Goal: Entertainment & Leisure: Consume media (video, audio)

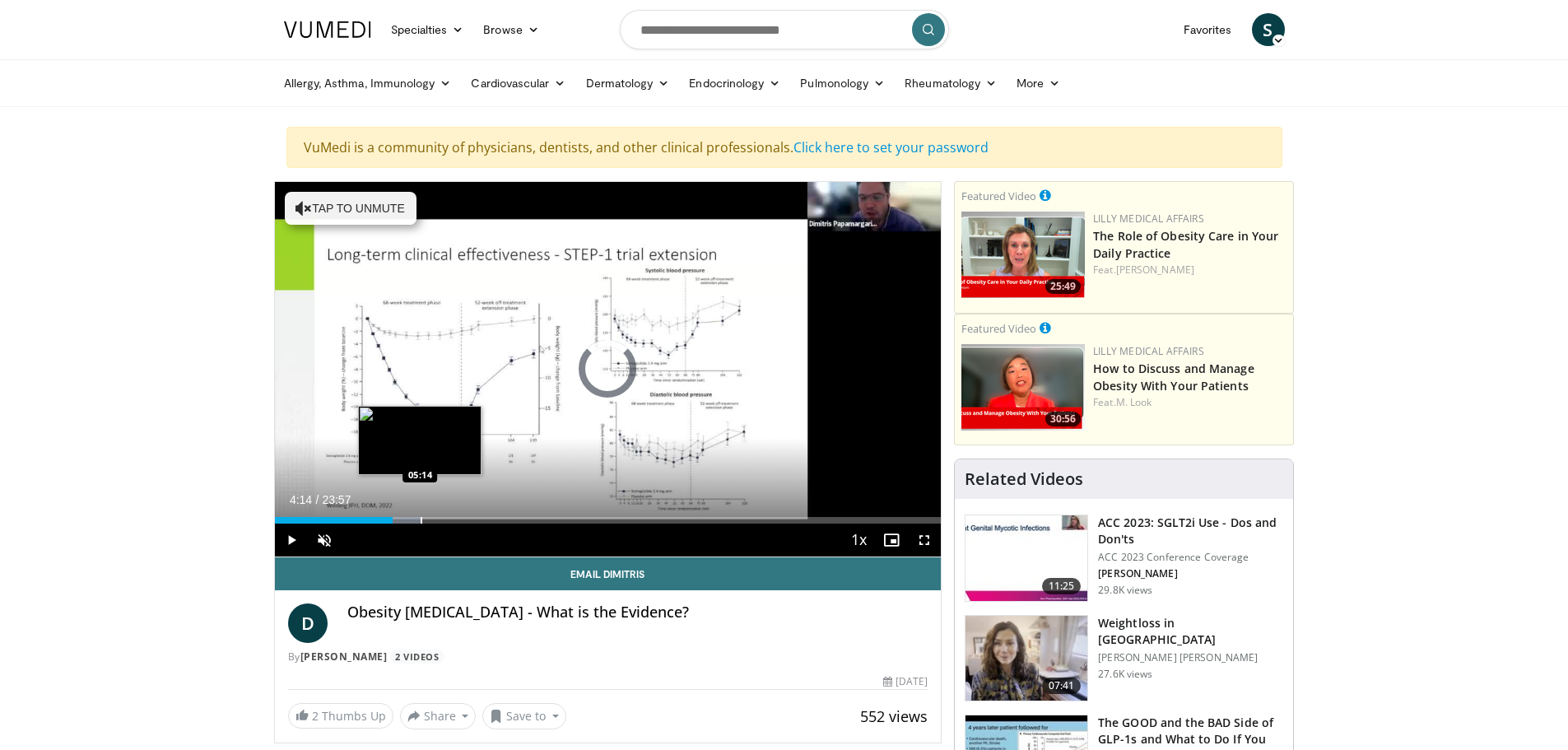
click at [421, 520] on div "Progress Bar" at bounding box center [421, 521] width 2 height 7
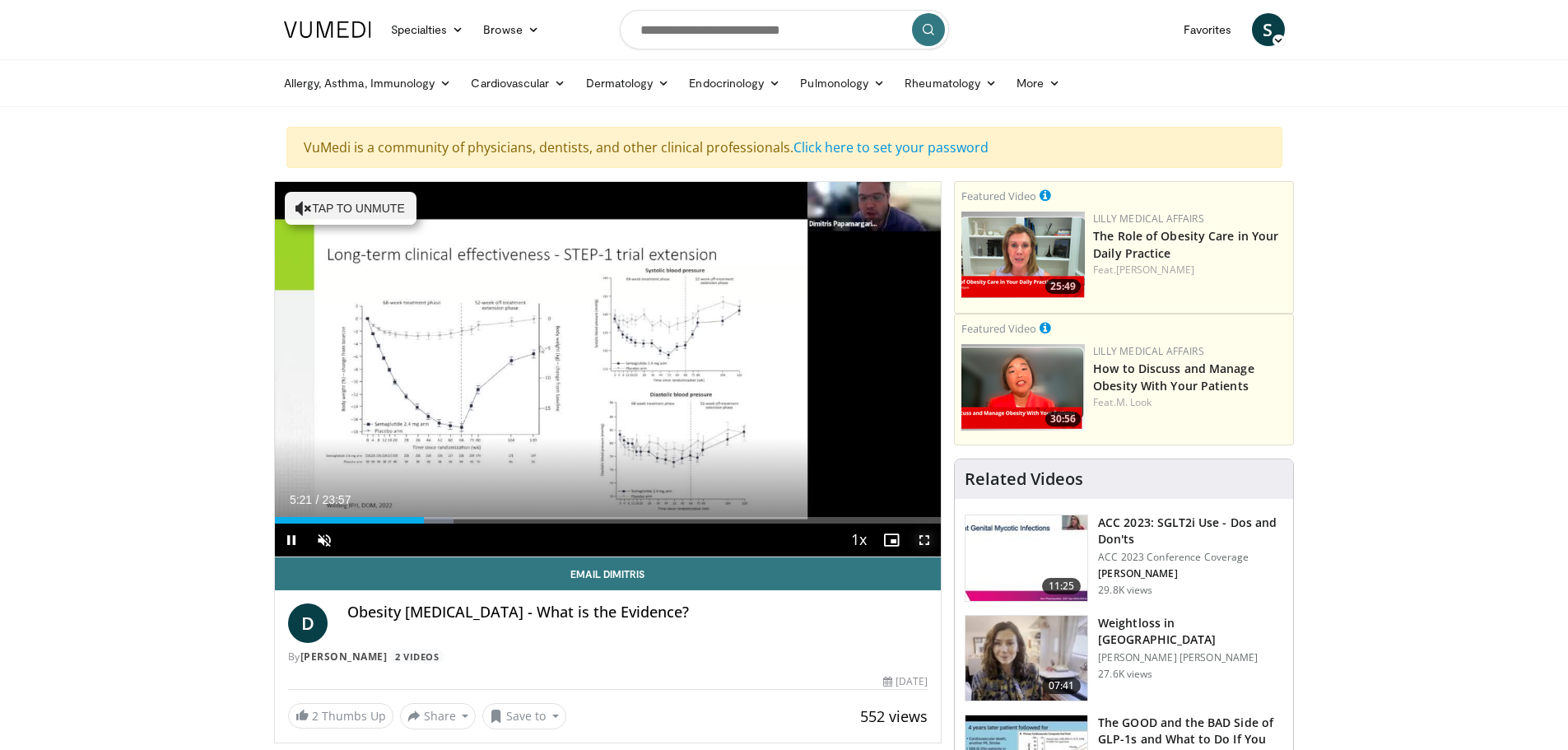
click at [926, 540] on span "Video Player" at bounding box center [924, 540] width 33 height 33
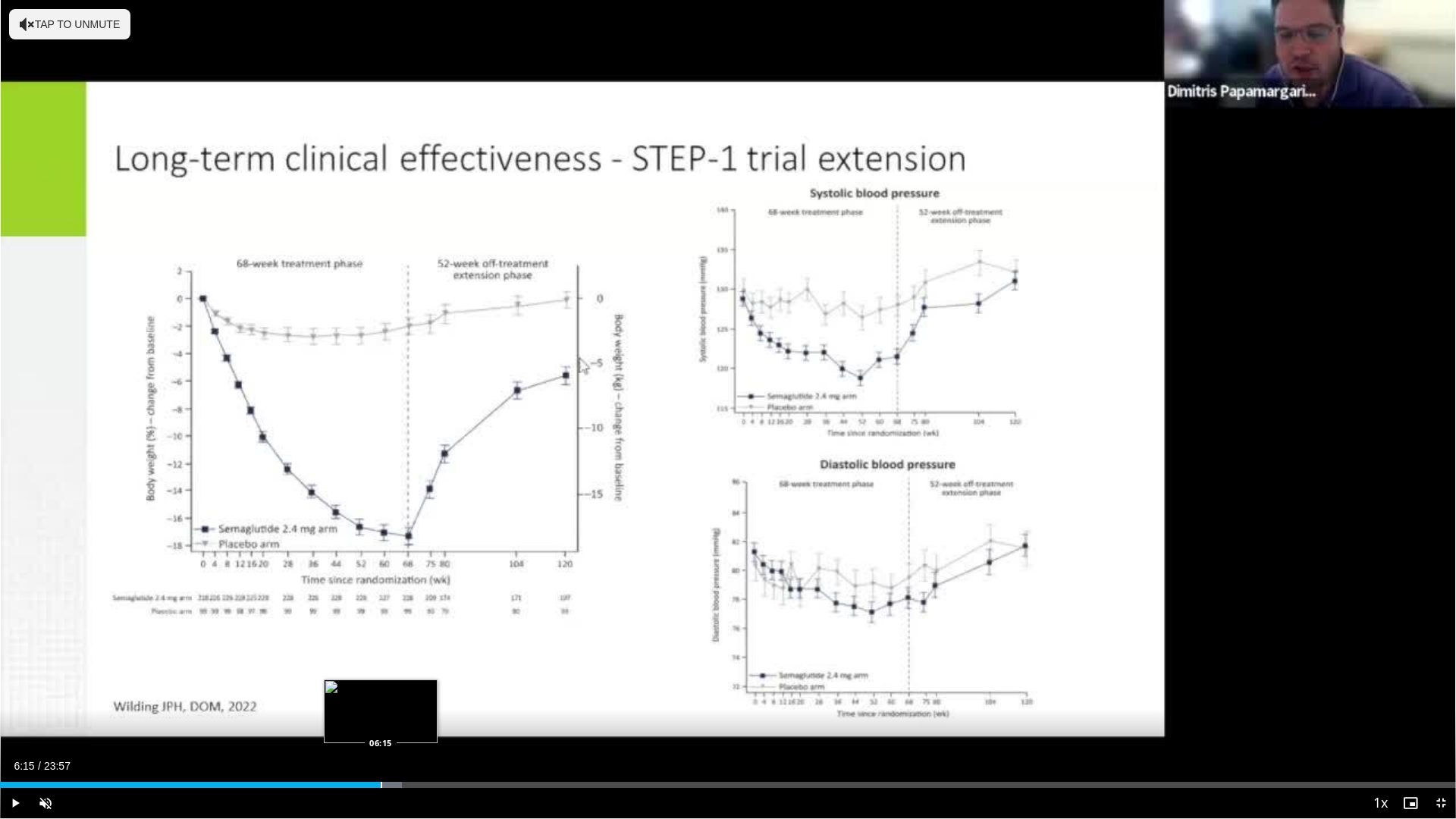
click at [380, 690] on div "Loaded : 27.61% 05:30 06:15" at bounding box center [728, 780] width 1456 height 14
click at [424, 690] on div "Loaded : 31.06% 06:21 06:58" at bounding box center [728, 780] width 1456 height 14
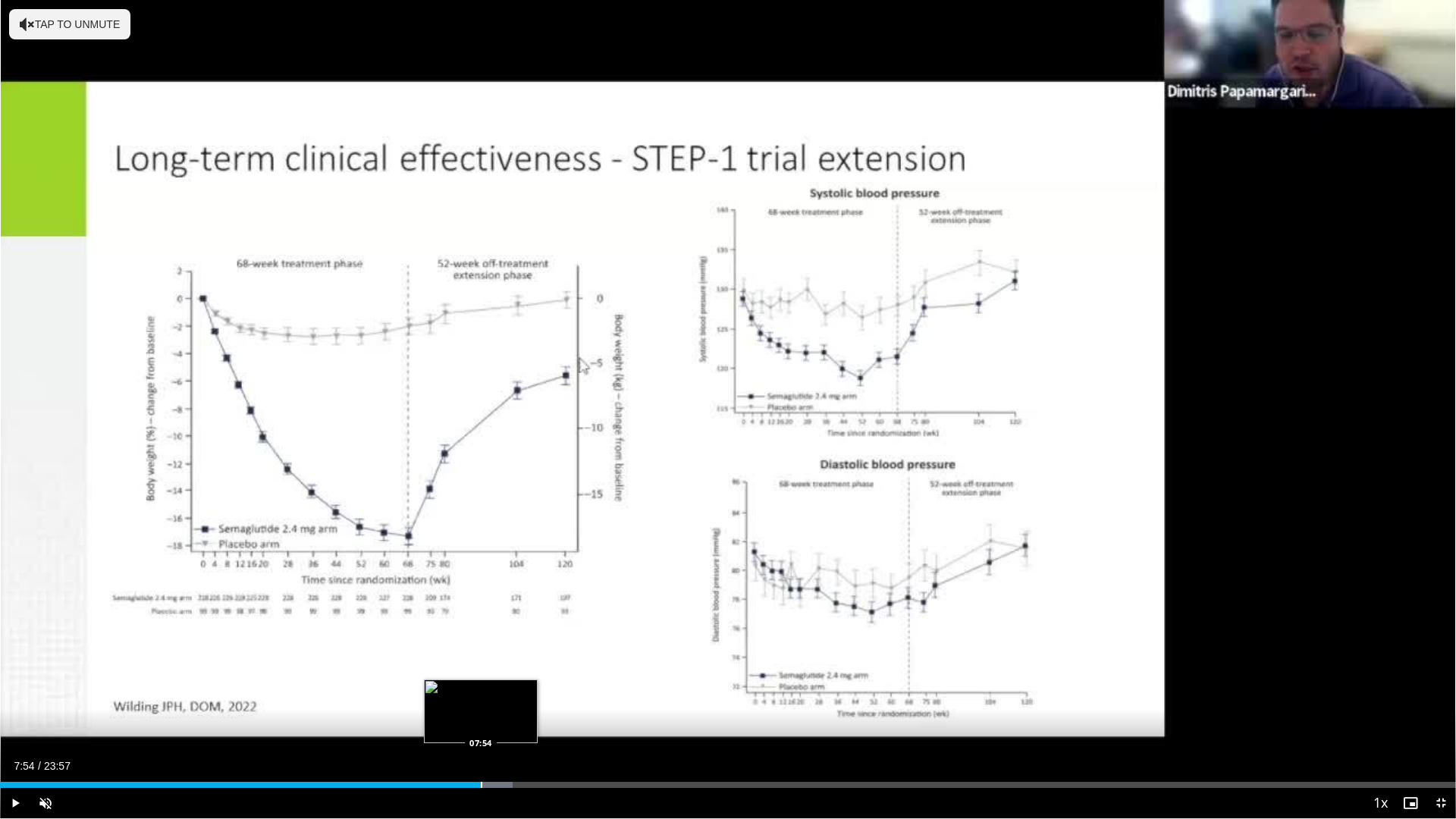
click at [481, 690] on div "Loaded : 35.20% 07:54 07:54" at bounding box center [728, 780] width 1456 height 14
click at [546, 690] on div "Progress Bar" at bounding box center [506, 785] width 95 height 6
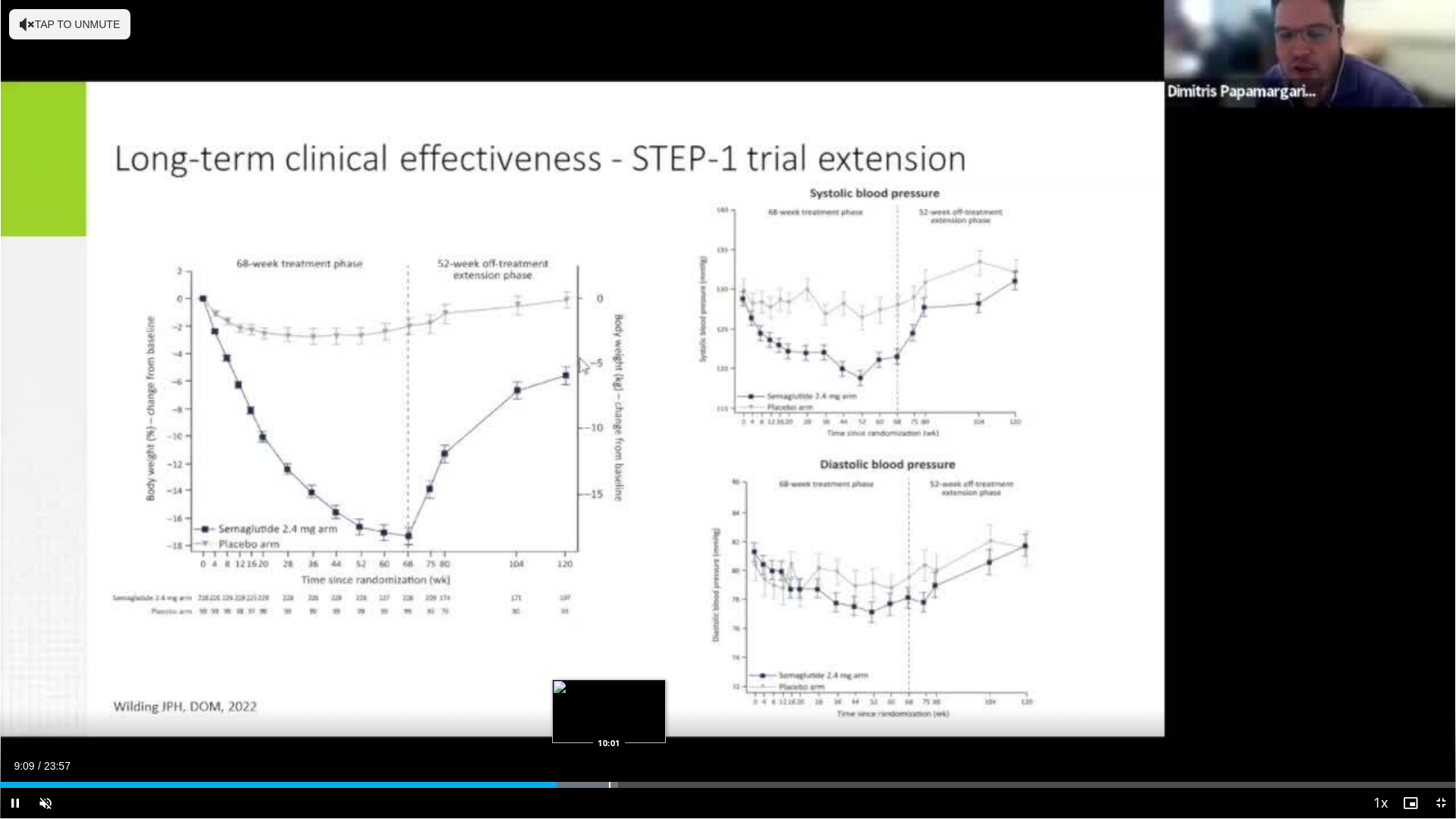
click at [609, 690] on div "Progress Bar" at bounding box center [610, 785] width 2 height 6
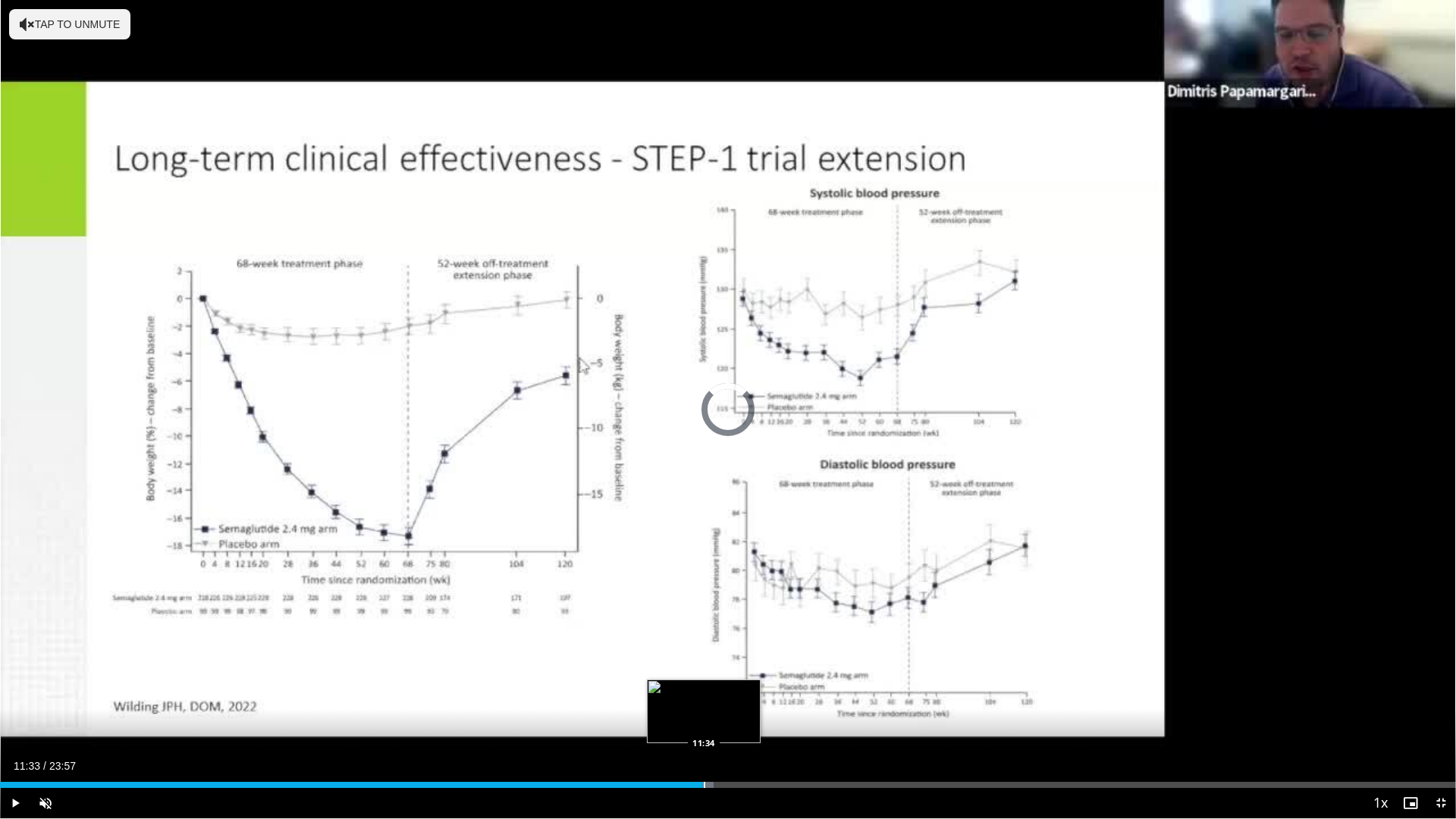
click at [703, 690] on div "Progress Bar" at bounding box center [667, 785] width 94 height 6
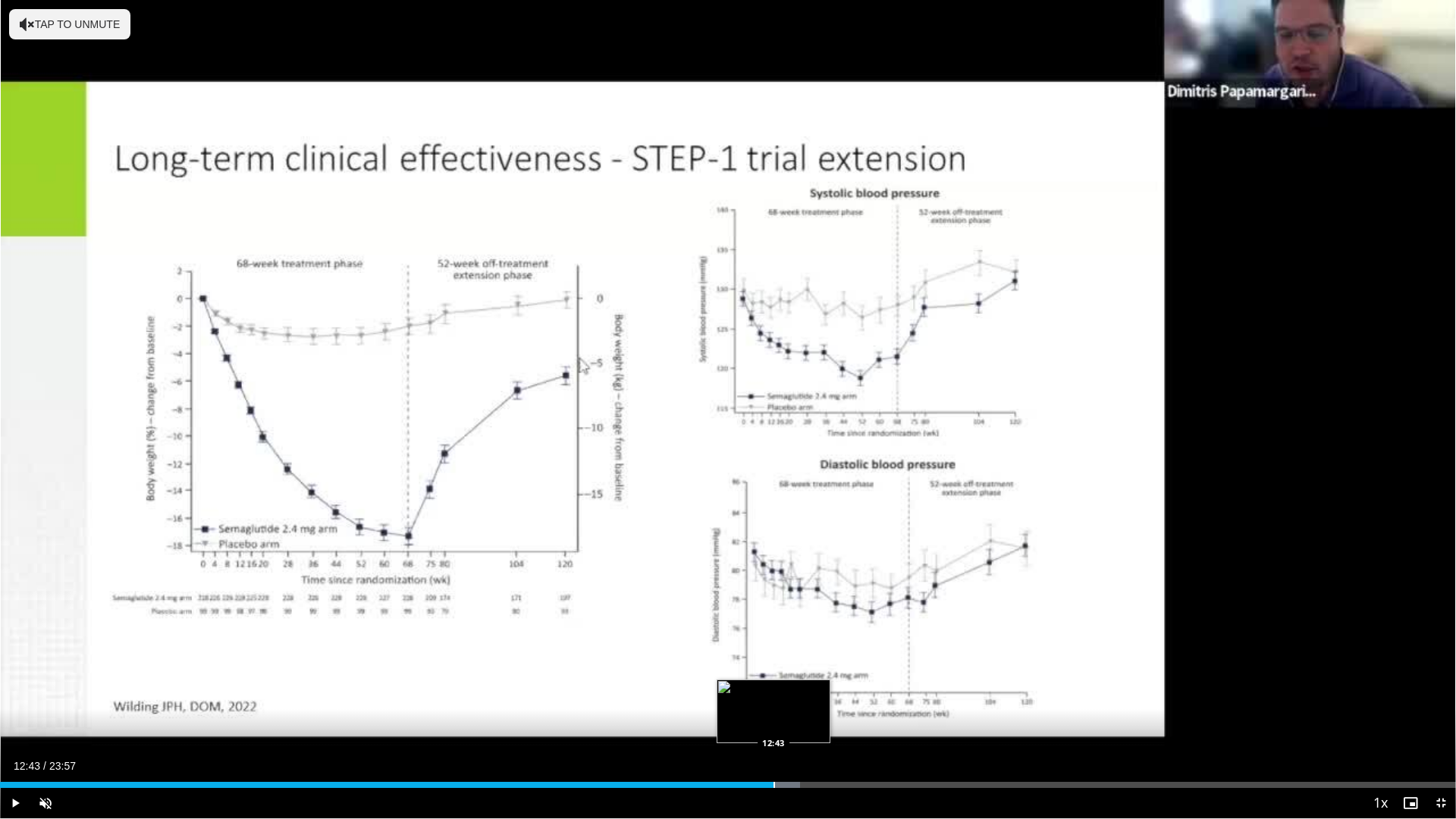
click at [773, 690] on div "Loaded : 54.97% 12:43 12:43" at bounding box center [728, 780] width 1456 height 14
click at [815, 690] on div "Progress Bar" at bounding box center [816, 785] width 2 height 6
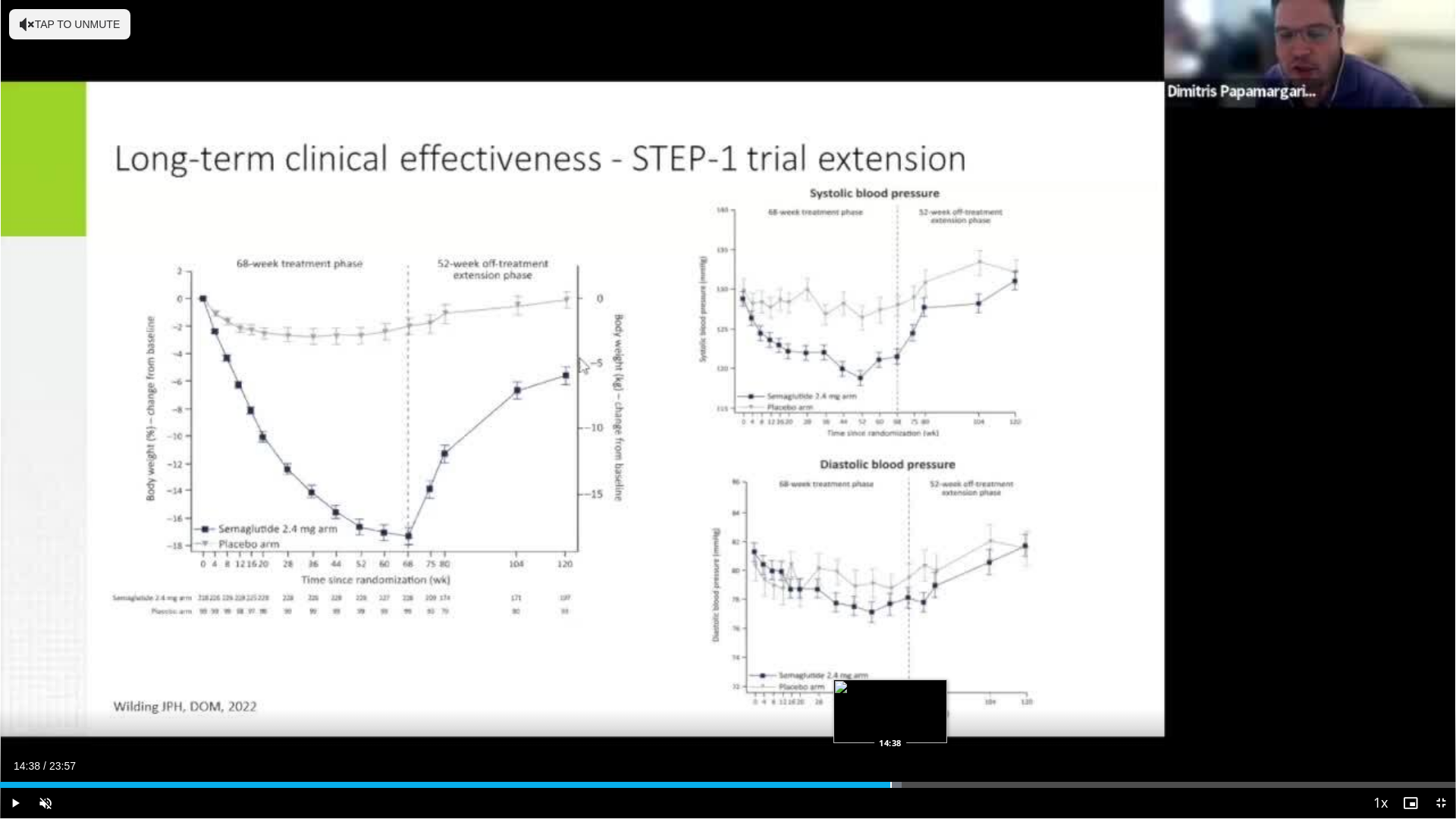
click at [890, 690] on div "Loaded : 61.93% 14:38 14:38" at bounding box center [728, 780] width 1456 height 14
click at [950, 690] on div "Progress Bar" at bounding box center [951, 785] width 2 height 6
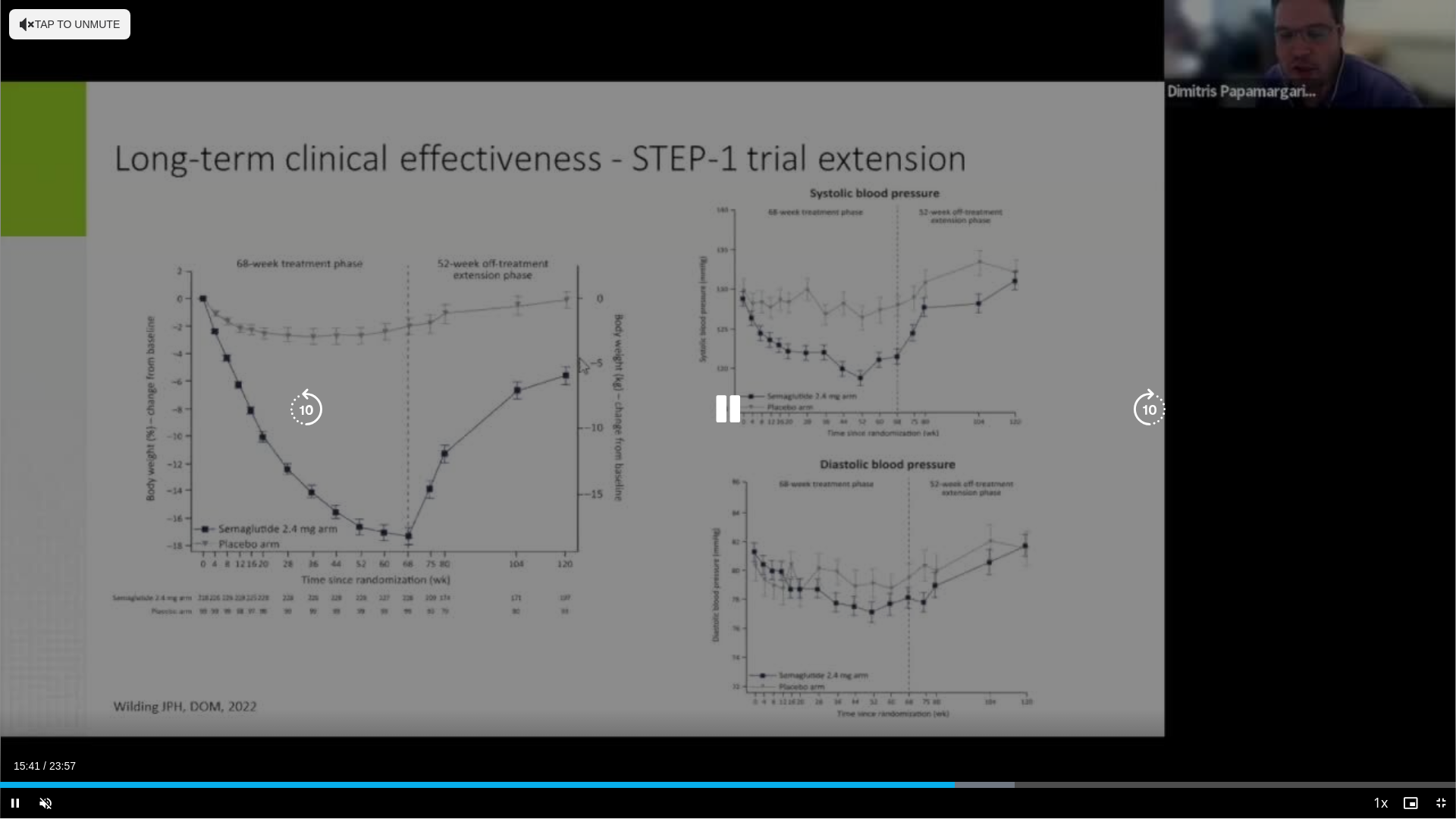
click at [732, 407] on icon "Video Player" at bounding box center [728, 409] width 42 height 42
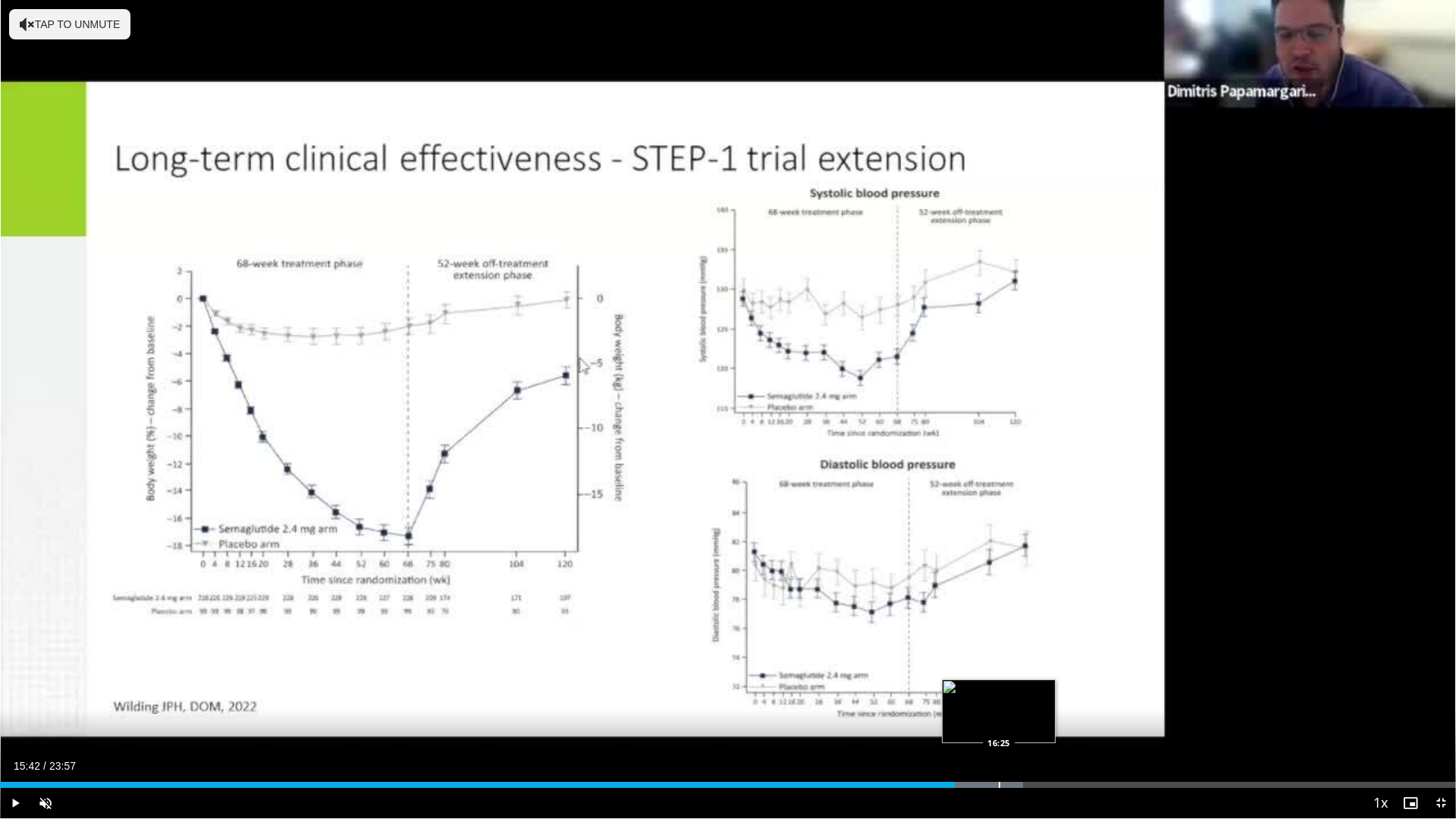
click at [998, 690] on div "Progress Bar" at bounding box center [999, 785] width 2 height 6
click at [1039, 690] on div "Progress Bar" at bounding box center [1040, 785] width 2 height 6
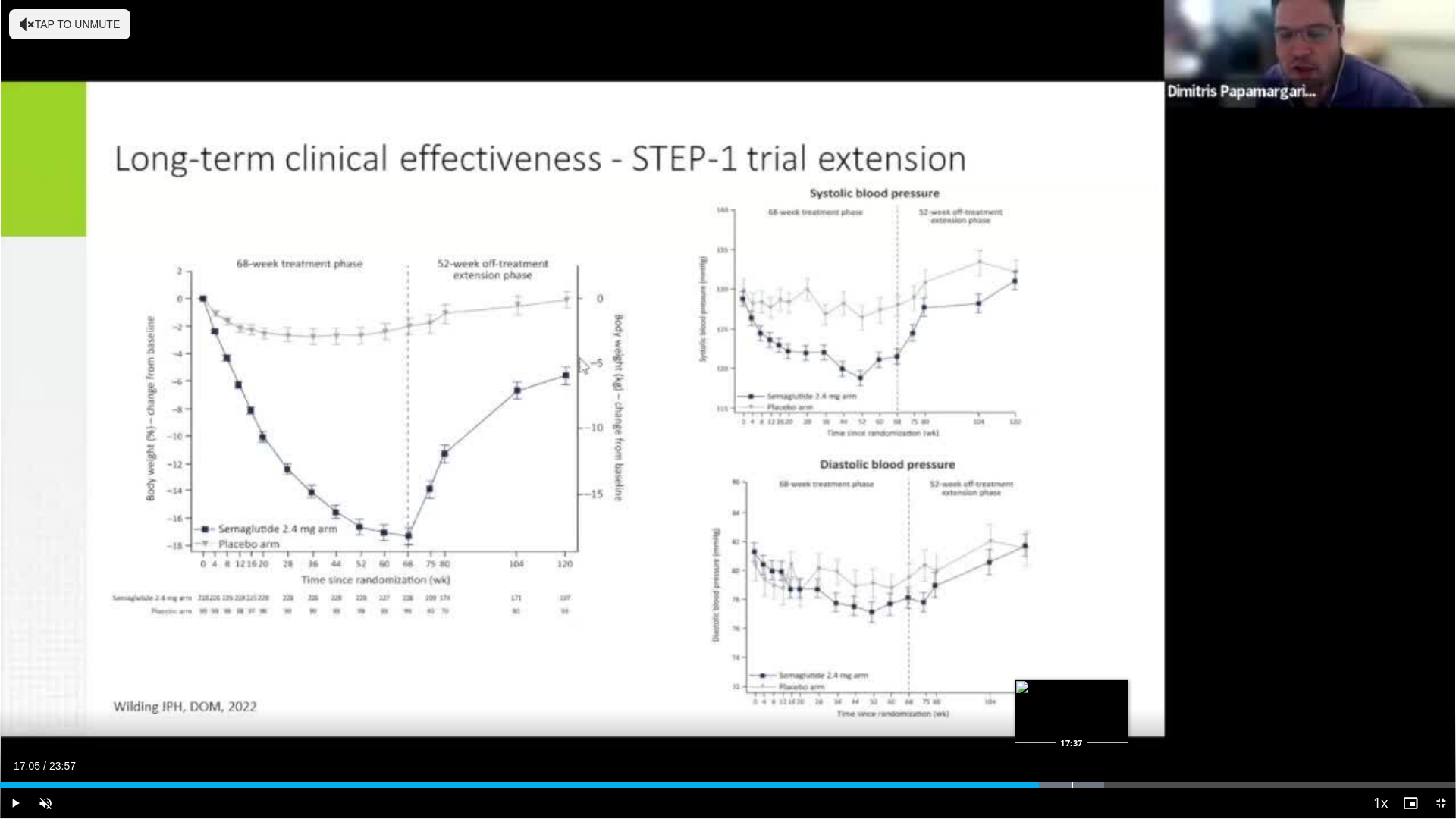
click at [1072, 690] on div "Loaded : 75.85% 17:05 17:37" at bounding box center [728, 780] width 1456 height 14
click at [1119, 690] on div "Progress Bar" at bounding box center [1120, 785] width 2 height 6
click at [1160, 690] on div "Loaded : 81.42% 18:24 19:04" at bounding box center [728, 780] width 1456 height 14
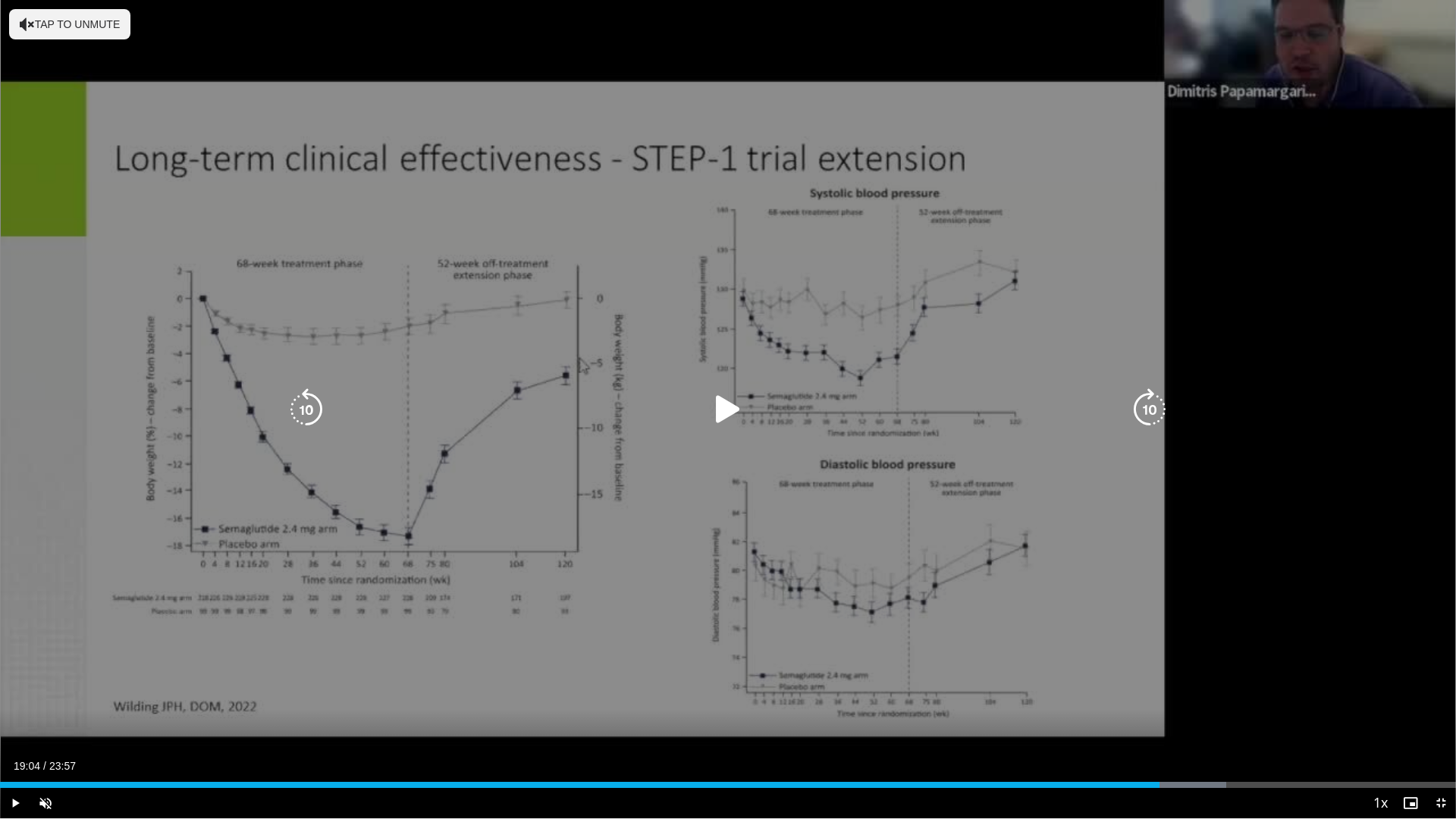
click at [720, 405] on icon "Video Player" at bounding box center [728, 409] width 42 height 42
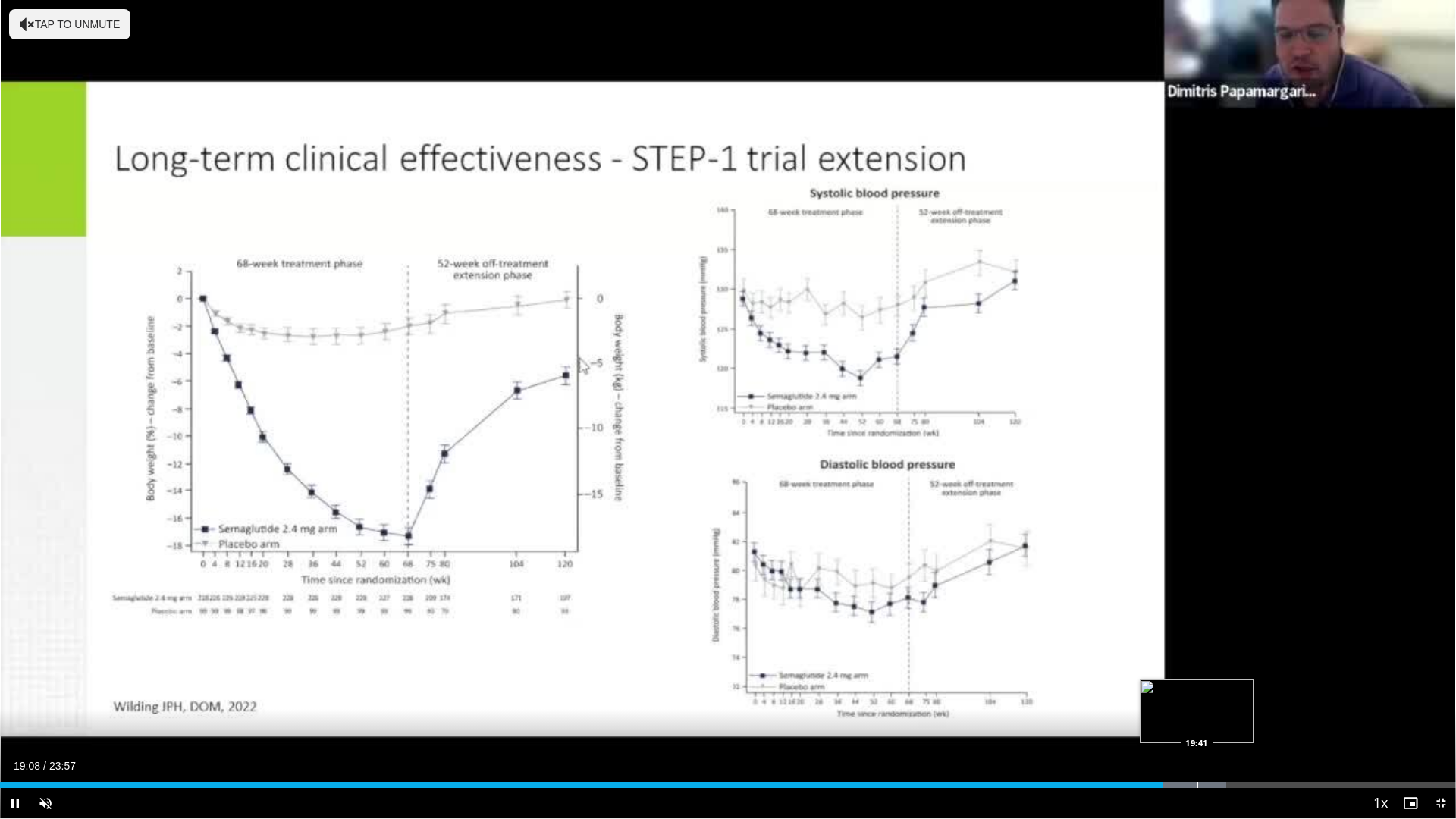
click at [1196, 690] on div "Progress Bar" at bounding box center [1179, 785] width 96 height 6
click at [1249, 690] on div "Progress Bar" at bounding box center [1250, 785] width 2 height 6
click at [1299, 690] on div "Progress Bar" at bounding box center [1299, 785] width 2 height 6
click at [1342, 690] on div "Progress Bar" at bounding box center [1343, 785] width 2 height 6
click at [1372, 690] on div "Progress Bar" at bounding box center [1373, 785] width 2 height 6
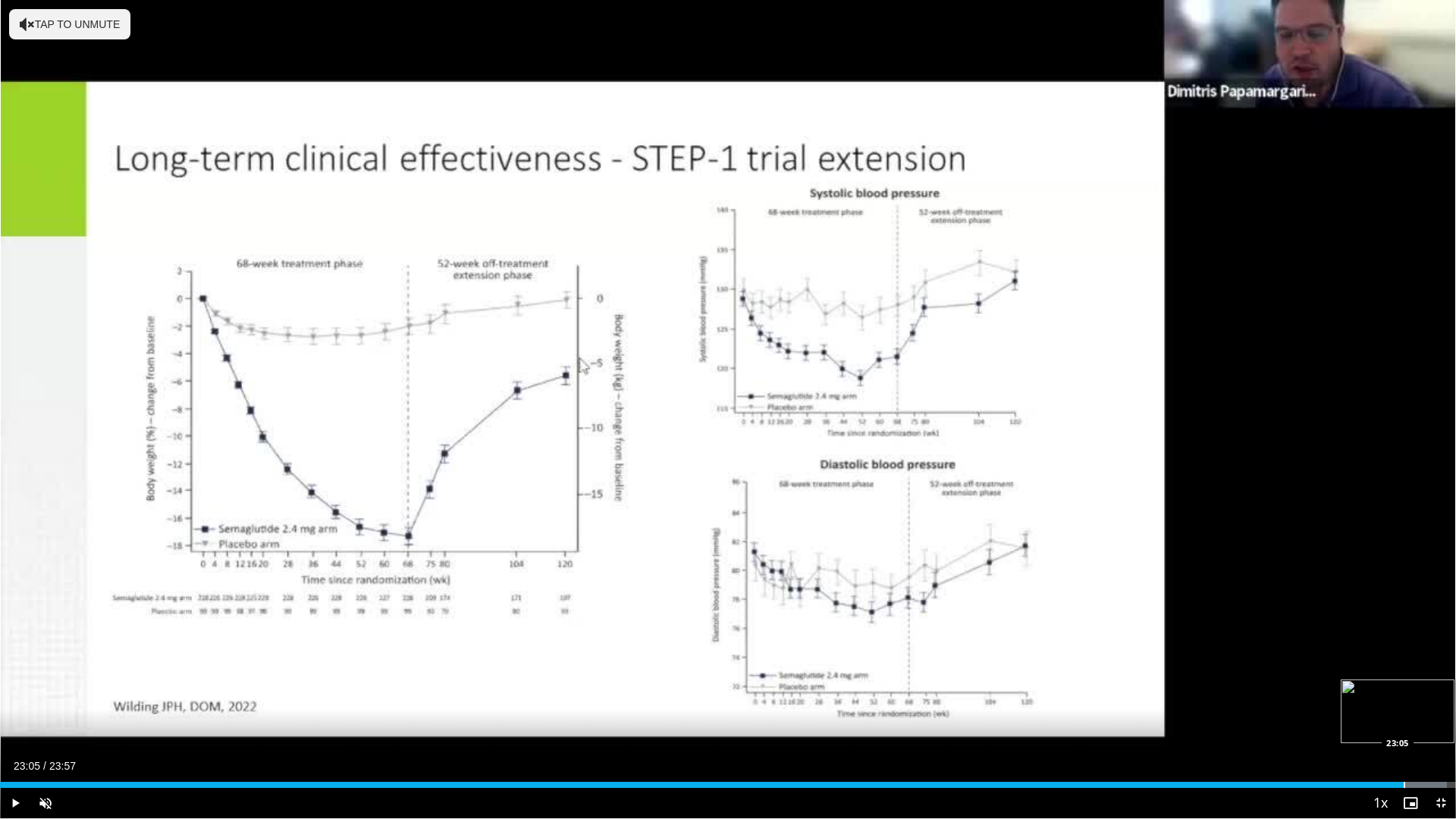
click at [1404, 690] on div "Loaded : 99.40% 23:05 23:05" at bounding box center [728, 780] width 1456 height 14
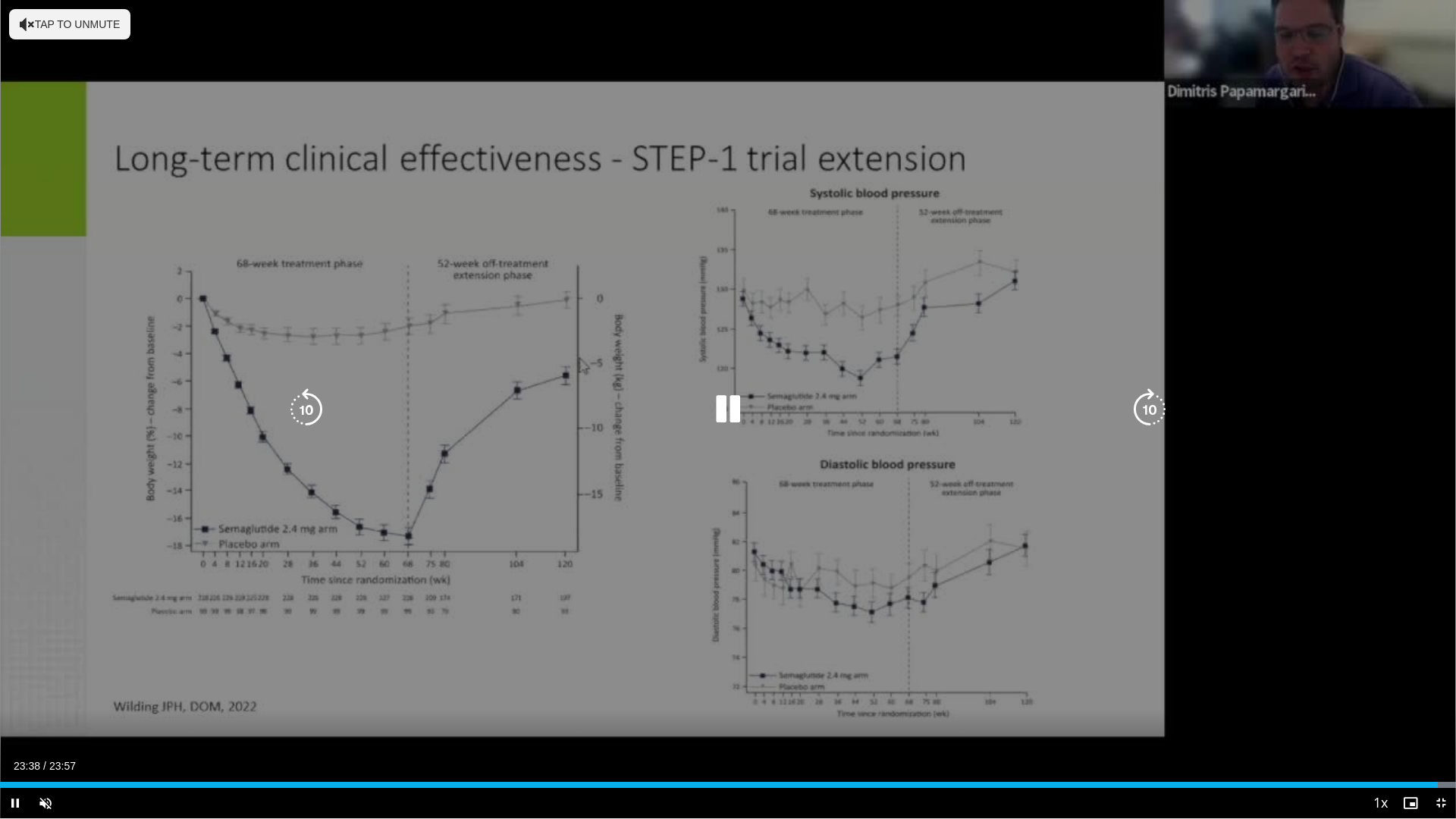
drag, startPoint x: 1184, startPoint y: 426, endPoint x: 1103, endPoint y: 383, distance: 91.7
click at [1086, 387] on div "10 seconds Tap to unmute" at bounding box center [728, 409] width 1456 height 818
click at [1146, 398] on icon "Video Player" at bounding box center [1150, 409] width 42 height 42
click at [1146, 407] on icon "Video Player" at bounding box center [1150, 409] width 42 height 42
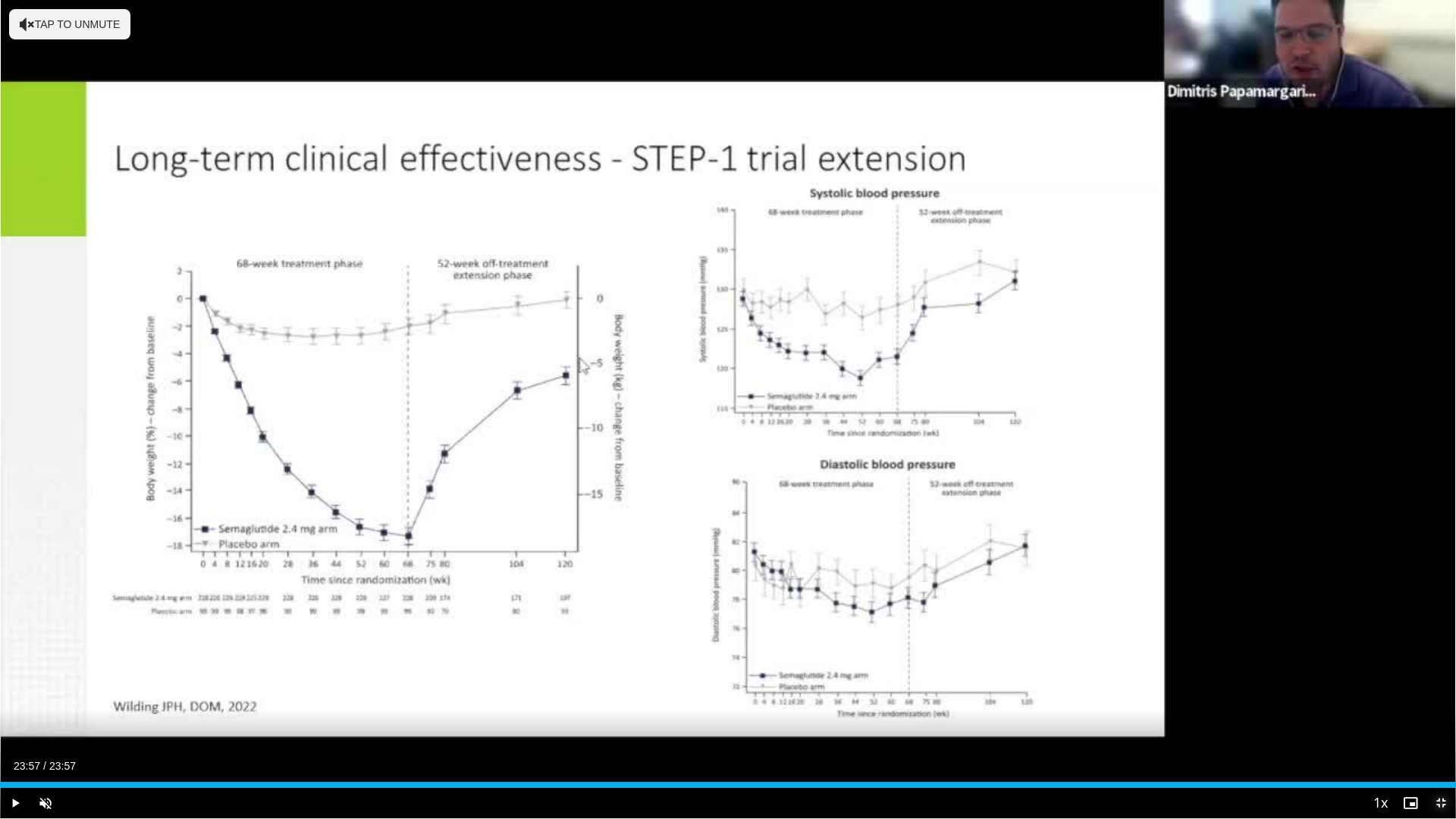
click at [1440, 690] on span "Video Player" at bounding box center [1440, 803] width 30 height 30
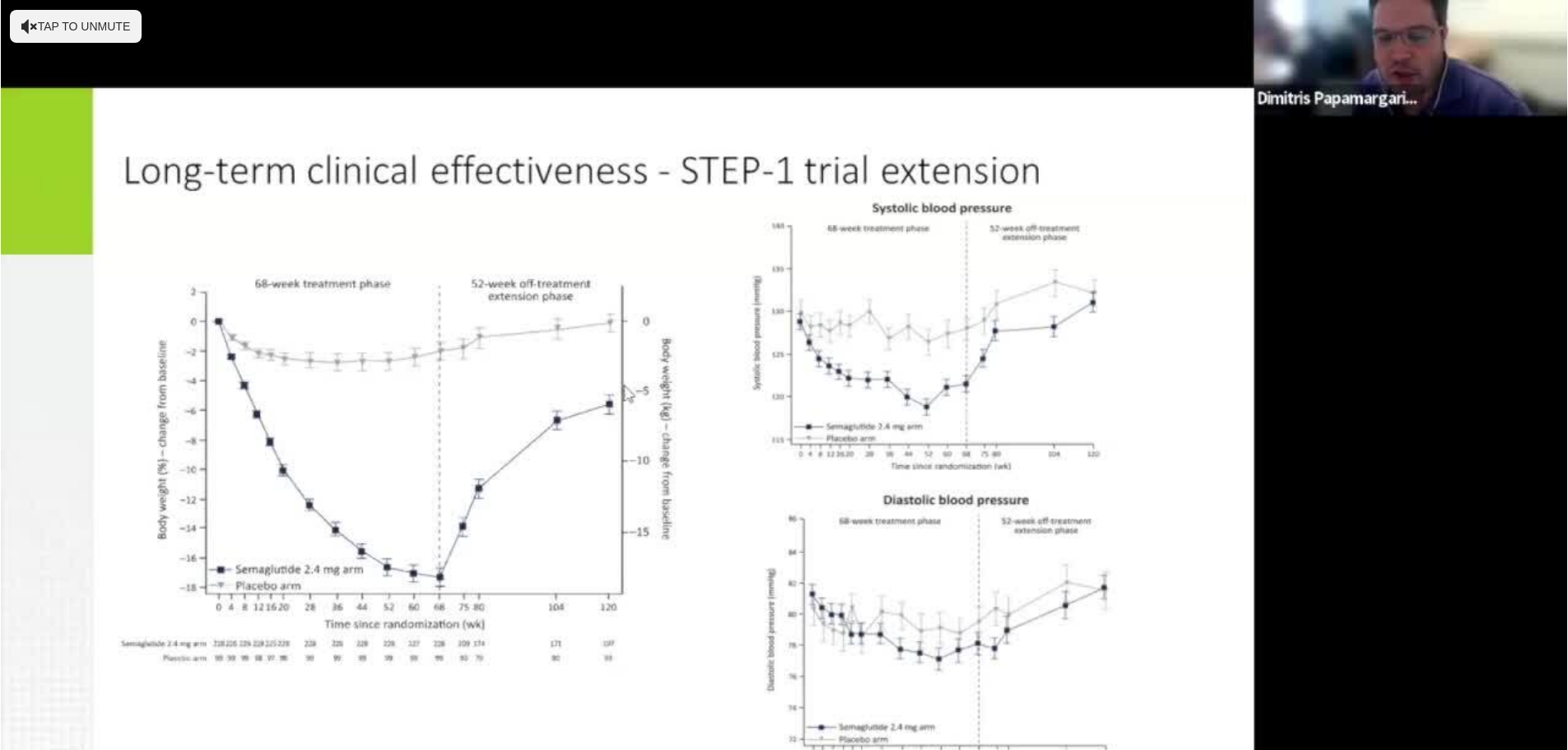
scroll to position [329, 0]
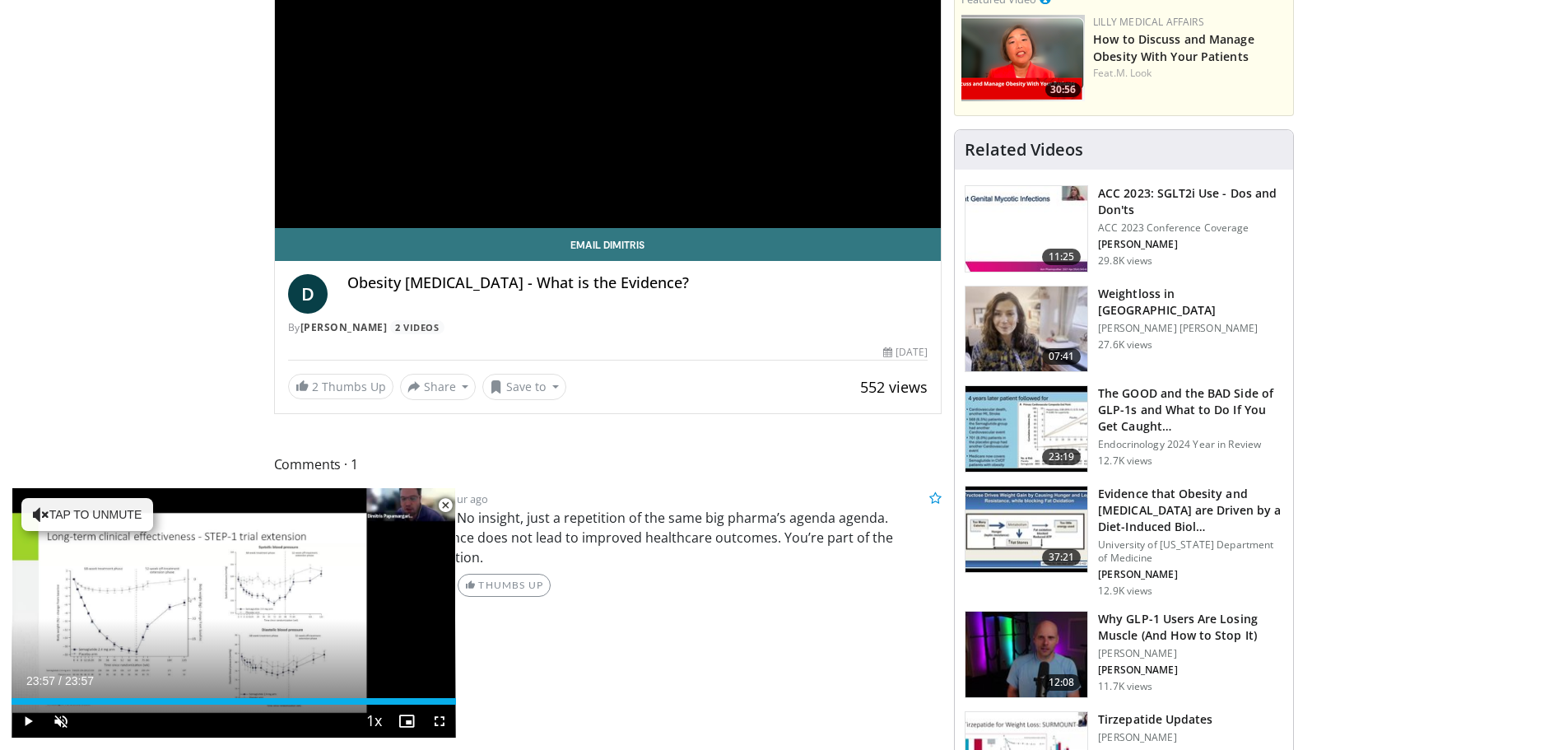
click at [444, 503] on span "Video Player" at bounding box center [445, 505] width 33 height 33
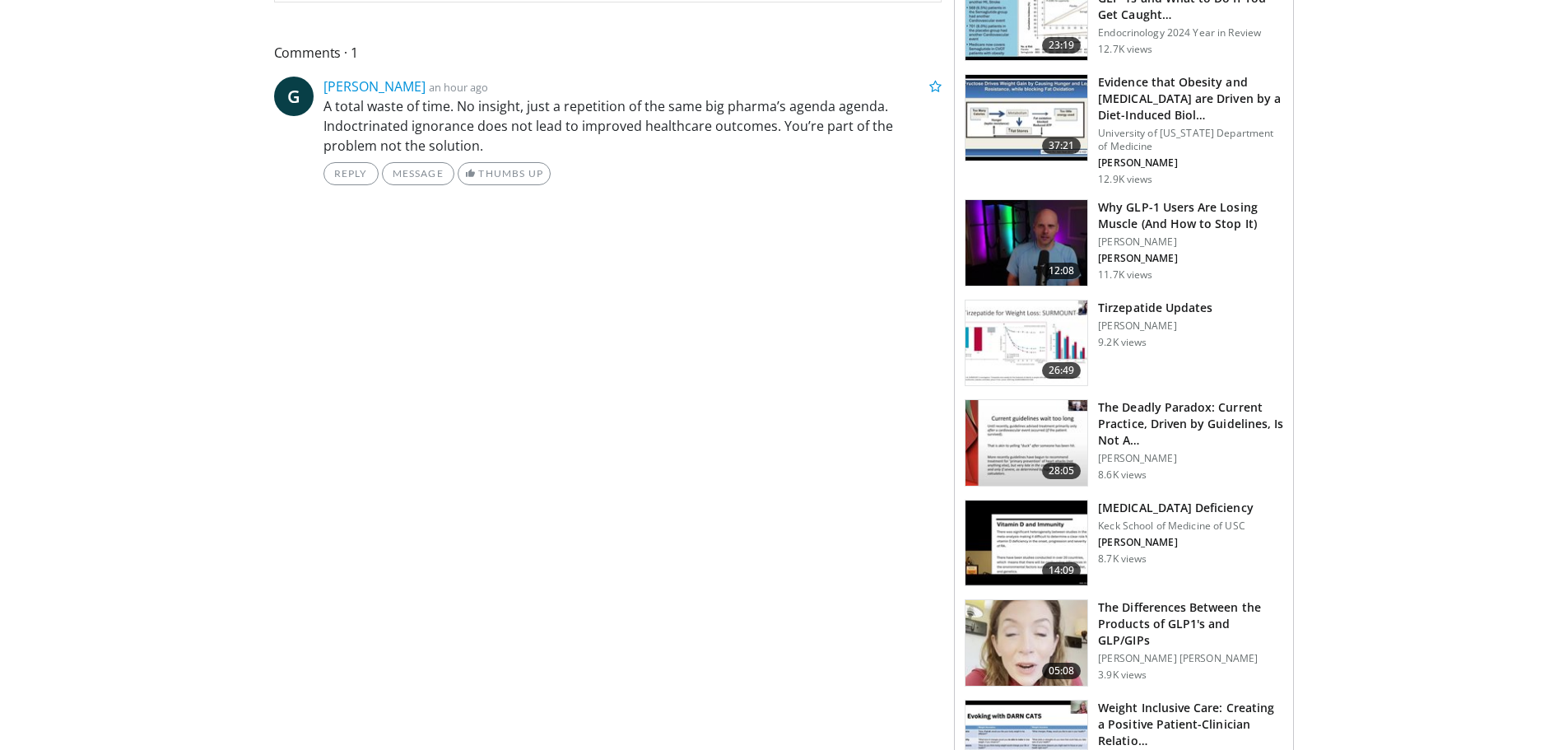
scroll to position [494, 0]
